Goal: Navigation & Orientation: Understand site structure

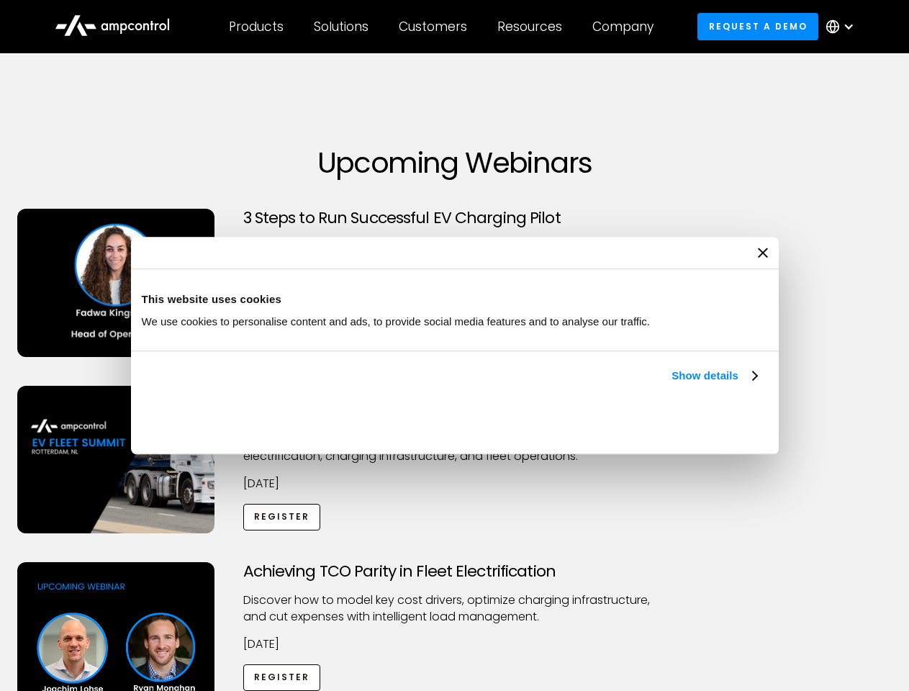
click at [671, 384] on link "Show details" at bounding box center [713, 375] width 85 height 17
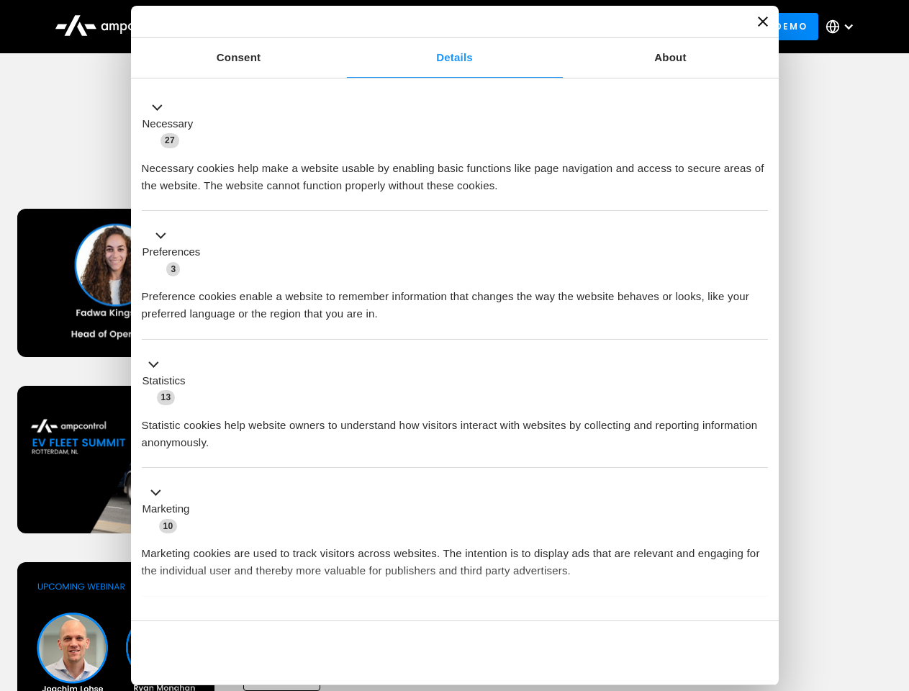
click at [758, 194] on div "Necessary cookies help make a website usable by enabling basic functions like p…" at bounding box center [455, 171] width 626 height 45
click at [893, 580] on div "Achieving TCO Parity in Fleet Electrification Discover how to model key cost dr…" at bounding box center [455, 675] width 904 height 226
click at [442, 27] on div "Customers" at bounding box center [433, 27] width 68 height 16
click at [255, 27] on div "Products" at bounding box center [256, 27] width 55 height 16
click at [342, 27] on div "Solutions" at bounding box center [341, 27] width 55 height 16
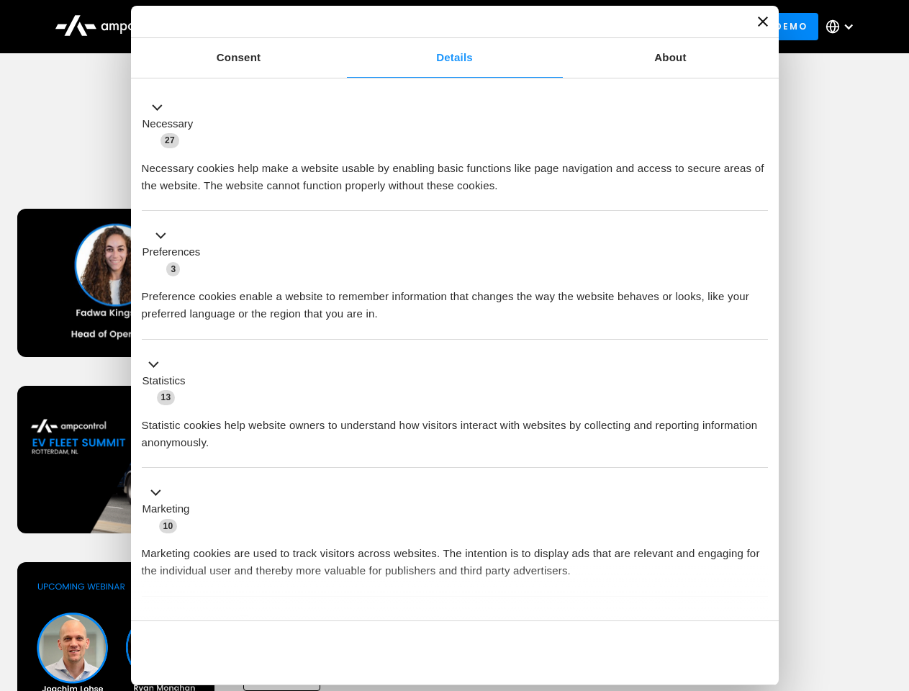
click at [435, 27] on div "Customers" at bounding box center [433, 27] width 68 height 16
click at [532, 27] on div "Resources" at bounding box center [529, 27] width 65 height 16
click at [627, 27] on div "Company" at bounding box center [622, 27] width 61 height 16
click at [843, 27] on div at bounding box center [848, 27] width 12 height 12
